Goal: Task Accomplishment & Management: Manage account settings

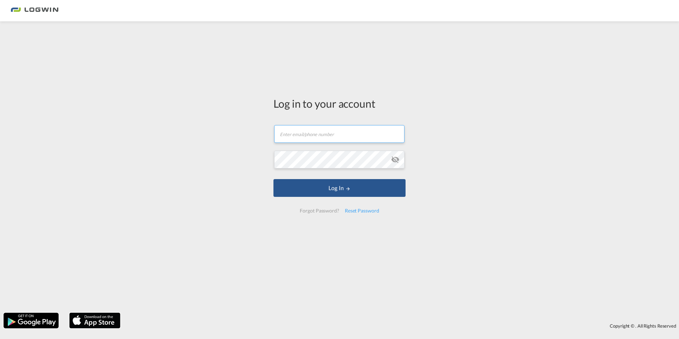
click at [339, 133] on input "text" at bounding box center [339, 134] width 130 height 18
type input "[EMAIL_ADDRESS][PERSON_NAME][DOMAIN_NAME]"
click at [332, 132] on input "text" at bounding box center [339, 134] width 130 height 18
type input "[EMAIL_ADDRESS][PERSON_NAME][DOMAIN_NAME]"
click at [372, 210] on div "Reset Password" at bounding box center [362, 210] width 40 height 13
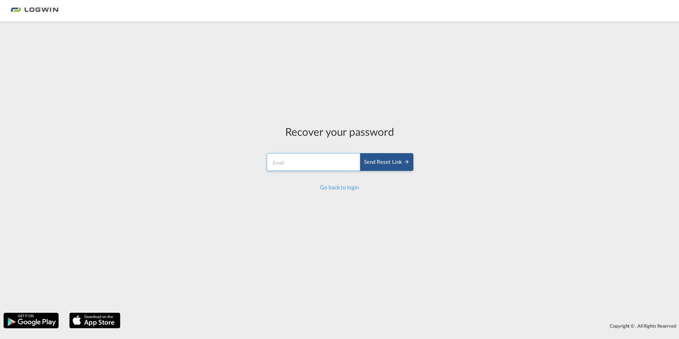
click at [337, 162] on input "email" at bounding box center [314, 162] width 94 height 18
type input "[EMAIL_ADDRESS][PERSON_NAME][DOMAIN_NAME]"
click at [383, 162] on div "Send reset link" at bounding box center [386, 162] width 45 height 8
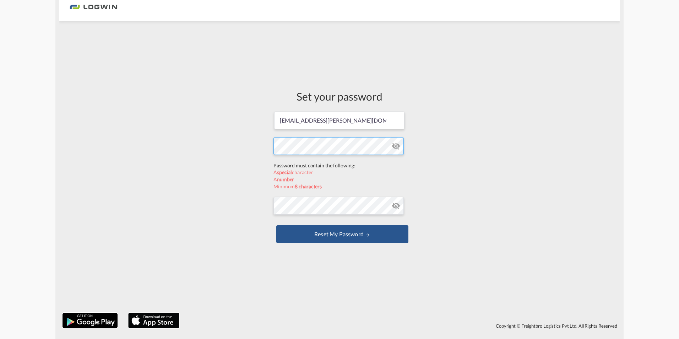
click at [287, 165] on form "[EMAIL_ADDRESS][PERSON_NAME][DOMAIN_NAME] Password must contain the following: …" at bounding box center [339, 178] width 132 height 134
click at [327, 206] on form "[EMAIL_ADDRESS][PERSON_NAME][DOMAIN_NAME] Password must contain the following: …" at bounding box center [339, 178] width 132 height 134
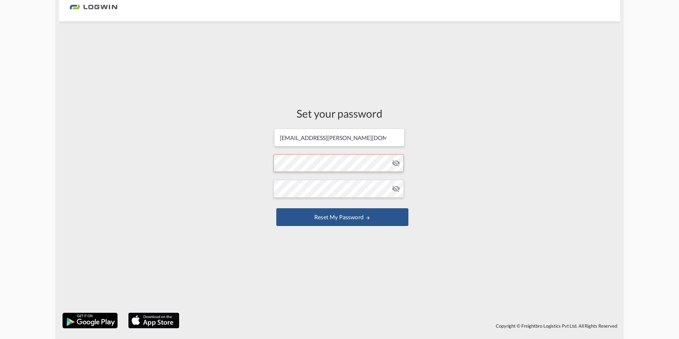
click at [396, 189] on md-icon "icon-eye-off" at bounding box center [396, 188] width 9 height 9
click at [347, 162] on form "[EMAIL_ADDRESS][PERSON_NAME][DOMAIN_NAME] Password must contain the following: …" at bounding box center [339, 178] width 132 height 100
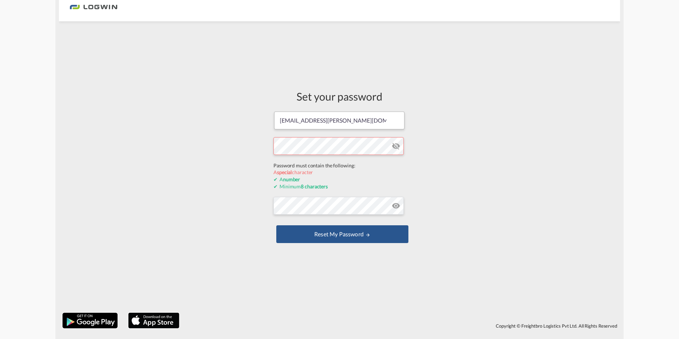
click at [396, 143] on form "[EMAIL_ADDRESS][PERSON_NAME][DOMAIN_NAME] Password must contain the following: …" at bounding box center [339, 178] width 132 height 134
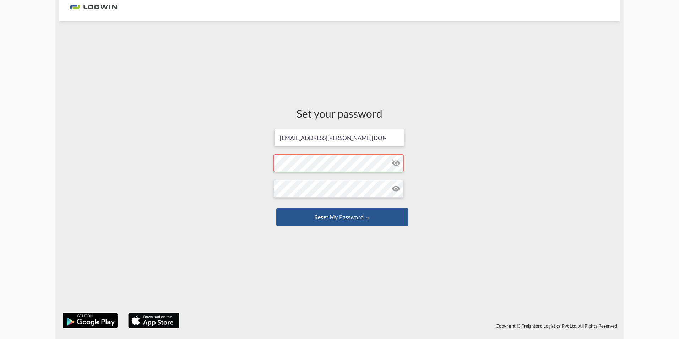
click at [394, 164] on md-icon "icon-eye-off" at bounding box center [396, 163] width 9 height 9
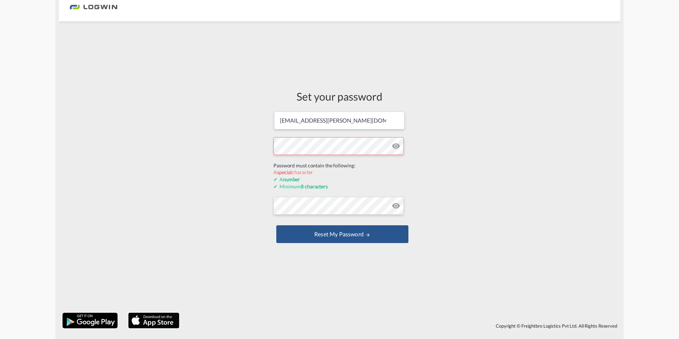
click at [346, 159] on form "[EMAIL_ADDRESS][PERSON_NAME][DOMAIN_NAME] Password must contain the following: …" at bounding box center [339, 178] width 132 height 134
click at [338, 207] on form "[EMAIL_ADDRESS][PERSON_NAME][DOMAIN_NAME] Password must contain the following: …" at bounding box center [339, 178] width 132 height 134
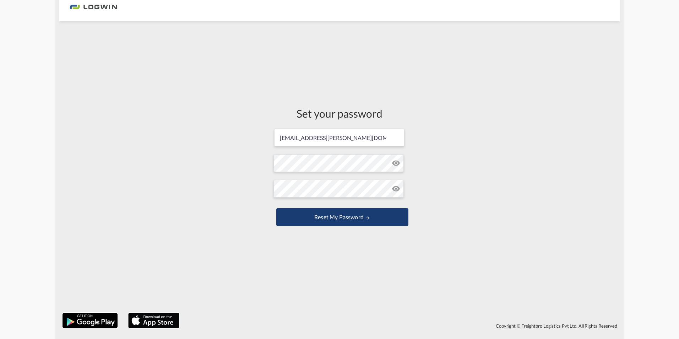
click at [339, 216] on button "Reset my password" at bounding box center [342, 217] width 132 height 18
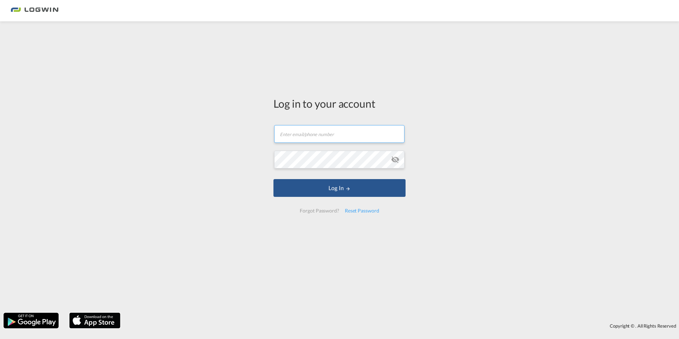
type input "[EMAIL_ADDRESS][PERSON_NAME][DOMAIN_NAME]"
click at [396, 161] on md-icon "icon-eye-off" at bounding box center [395, 159] width 9 height 9
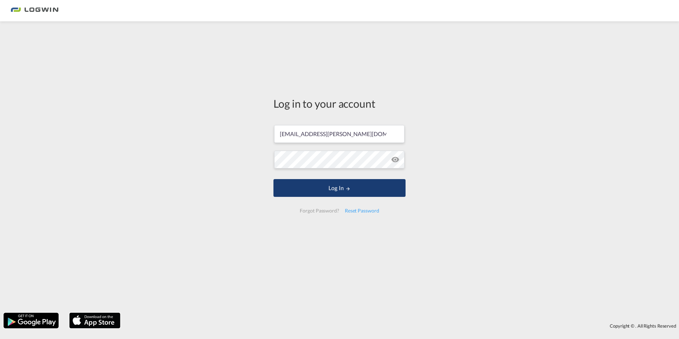
click at [353, 189] on button "Log In" at bounding box center [339, 188] width 132 height 18
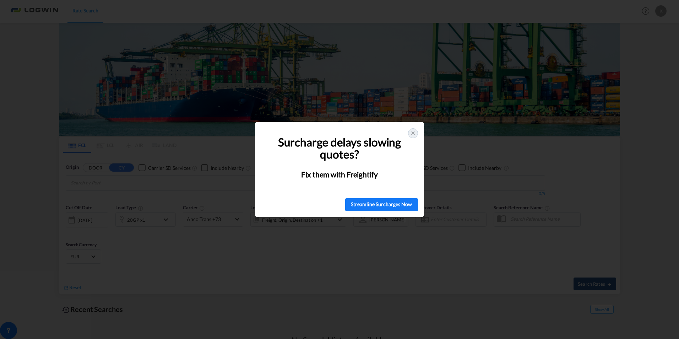
click at [415, 131] on icon at bounding box center [413, 133] width 6 height 6
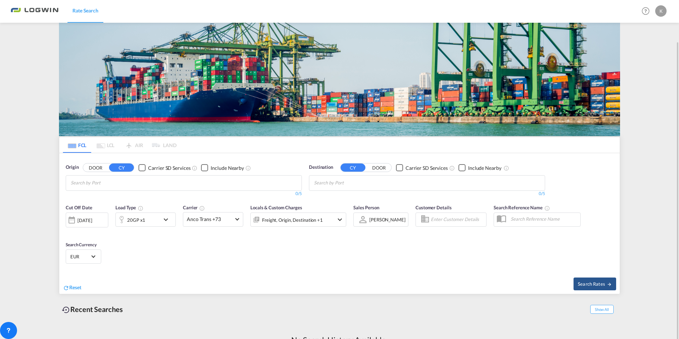
scroll to position [21, 0]
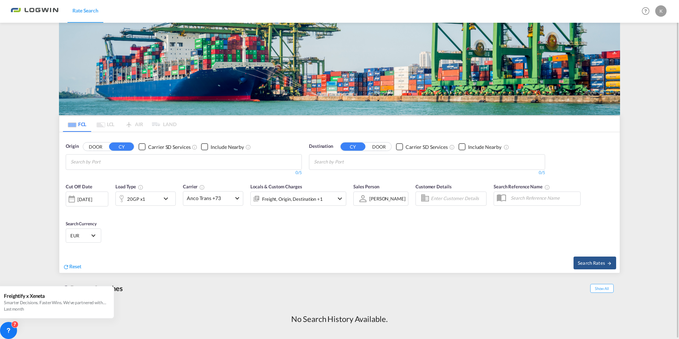
drag, startPoint x: 655, startPoint y: 60, endPoint x: 652, endPoint y: 56, distance: 5.3
click at [655, 60] on md-content "Rate Search Help Resources Product Release K My Profile Logout FCL LCL AIR LAND…" at bounding box center [339, 169] width 679 height 339
